Goal: Task Accomplishment & Management: Use online tool/utility

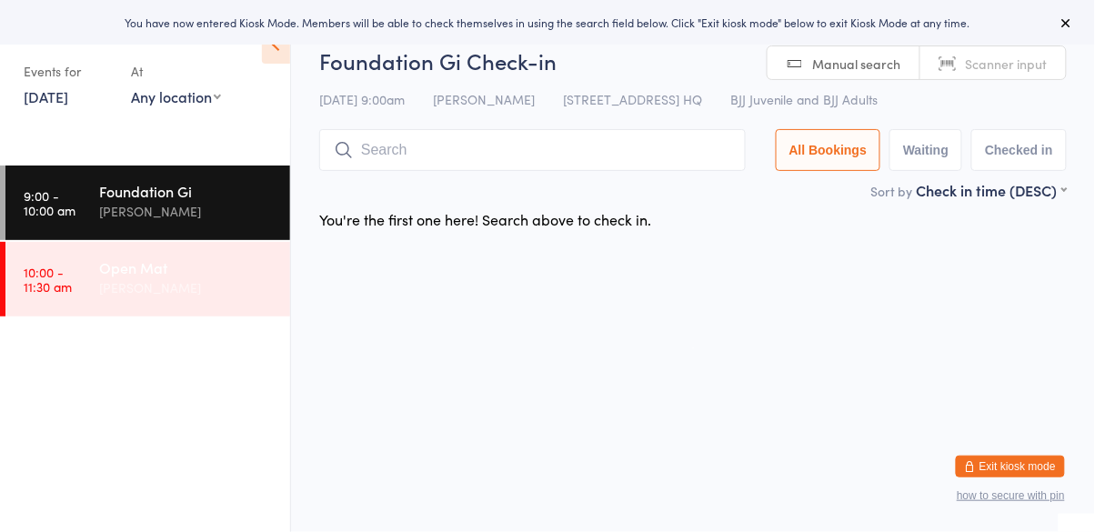
click at [202, 276] on div "Open Mat" at bounding box center [186, 267] width 175 height 20
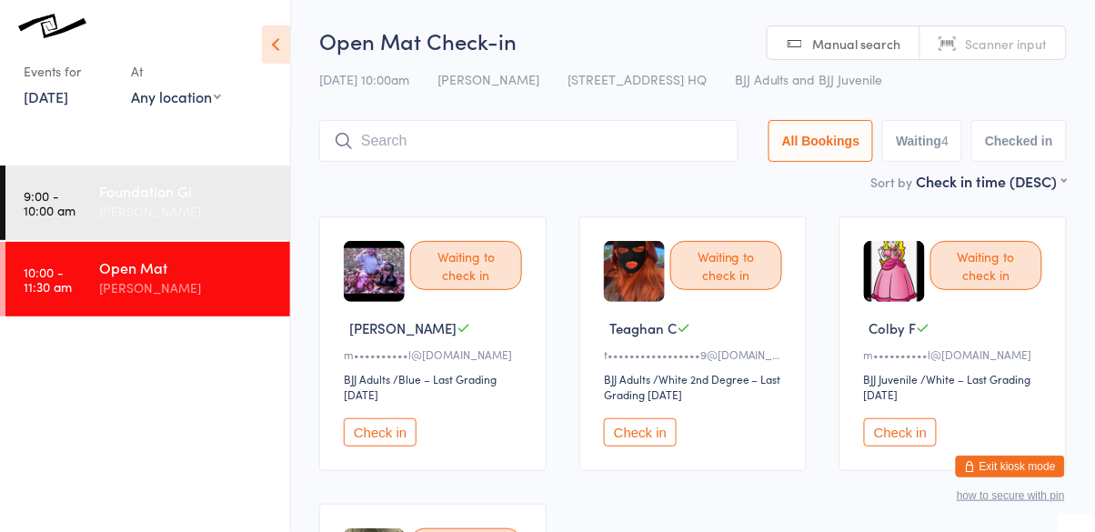
click at [215, 222] on div "[PERSON_NAME]" at bounding box center [186, 211] width 175 height 21
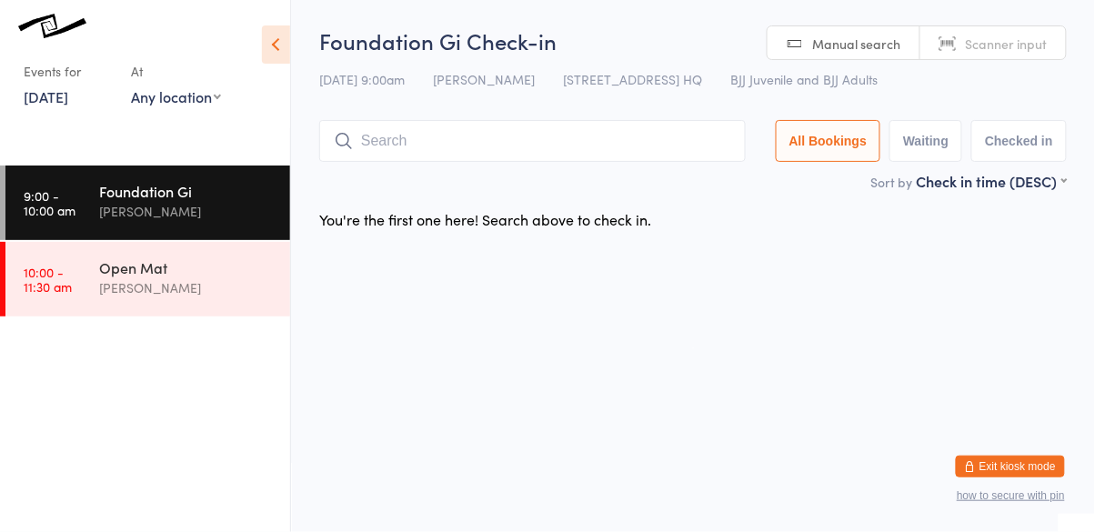
click at [105, 195] on div "Foundation Gi" at bounding box center [186, 191] width 175 height 20
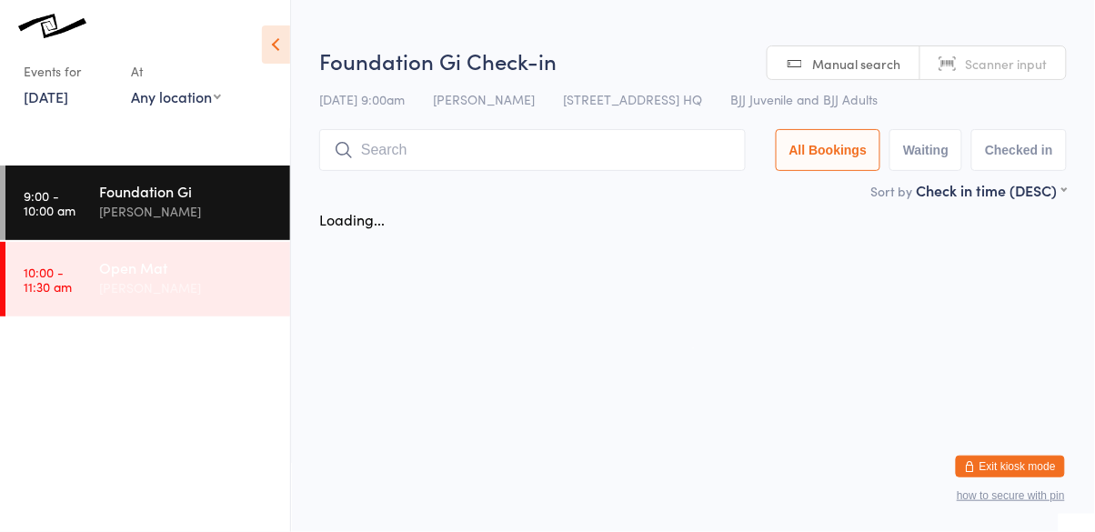
click at [115, 268] on div "Open Mat" at bounding box center [186, 267] width 175 height 20
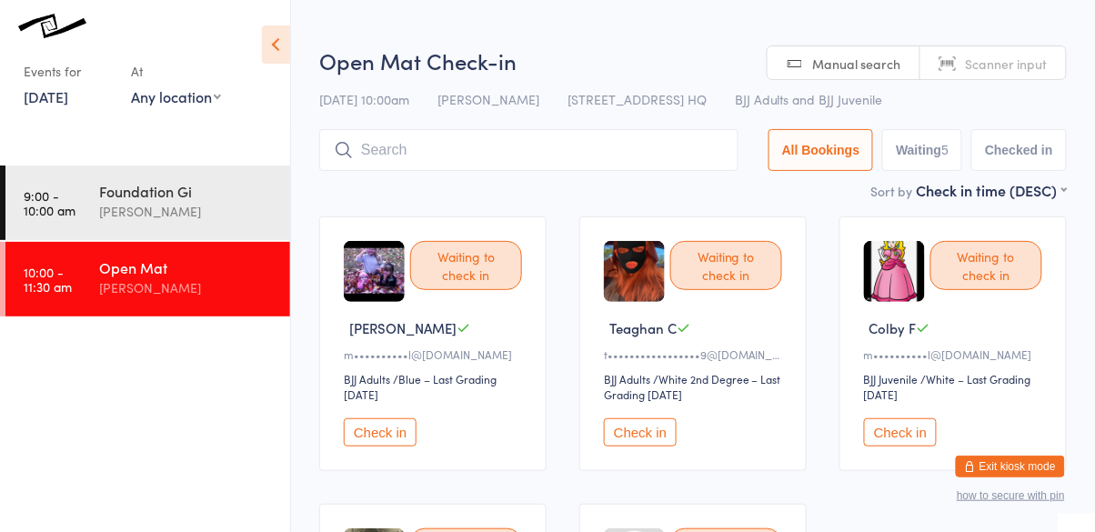
click at [377, 444] on button "Check in" at bounding box center [380, 432] width 73 height 28
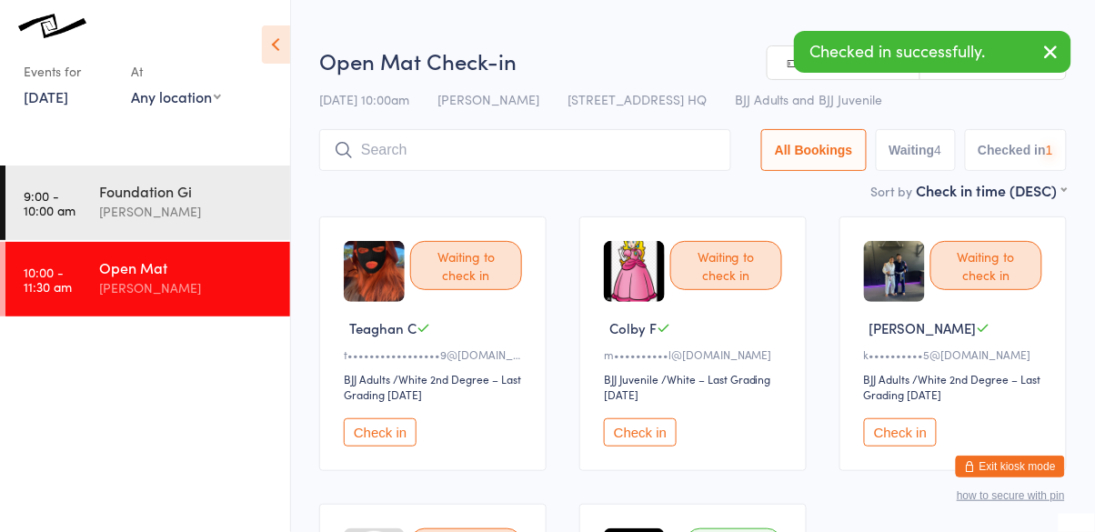
click at [380, 422] on button "Check in" at bounding box center [380, 432] width 73 height 28
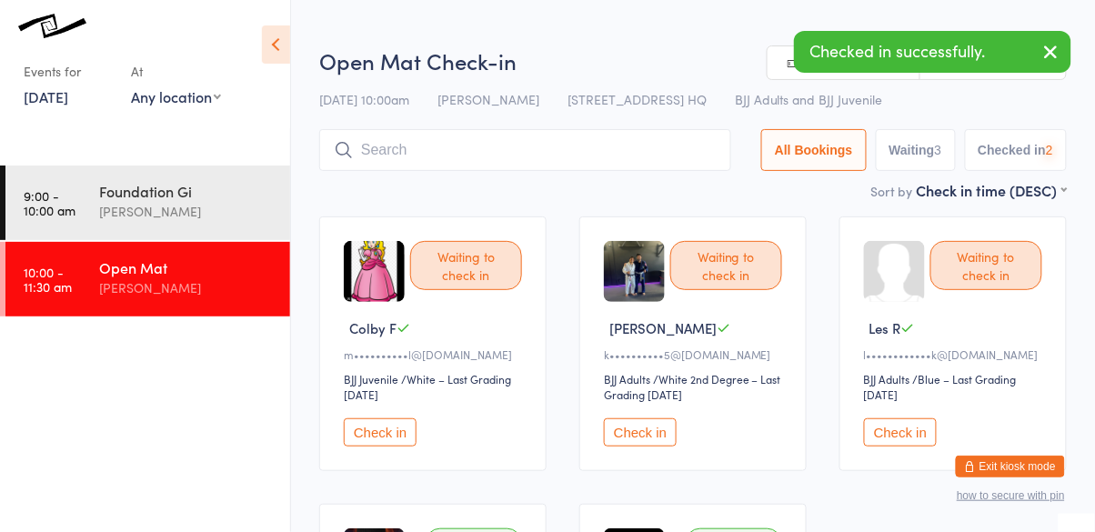
click at [373, 433] on button "Check in" at bounding box center [380, 432] width 73 height 28
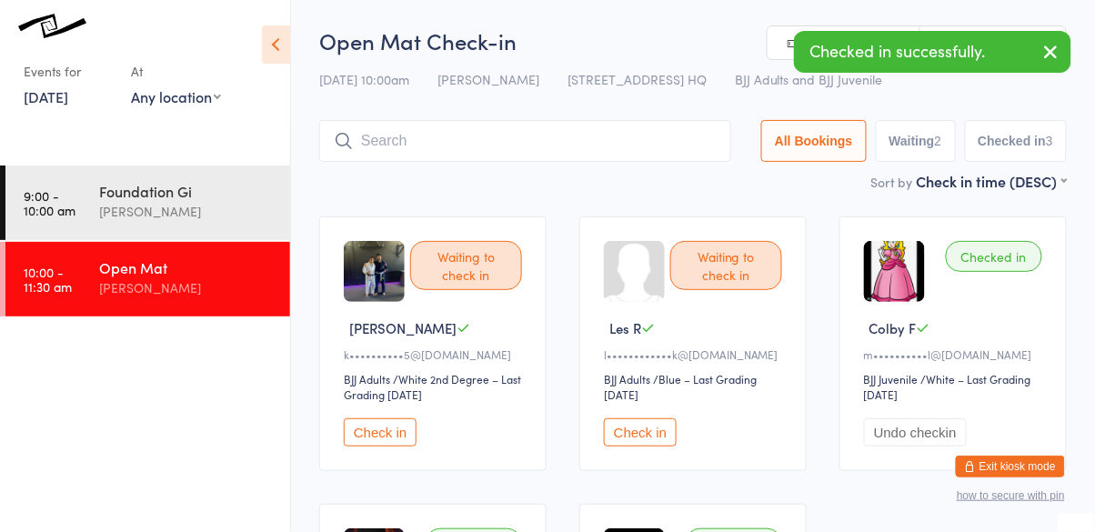
click at [645, 430] on button "Check in" at bounding box center [640, 432] width 73 height 28
